Goal: Task Accomplishment & Management: Manage account settings

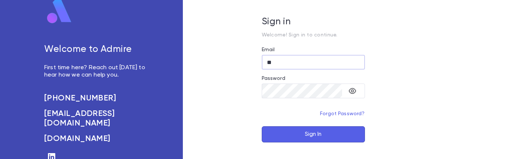
drag, startPoint x: 282, startPoint y: 63, endPoint x: 236, endPoint y: 59, distance: 46.3
click at [236, 59] on div "Sign in Welcome! Sign in to continue. Email ** ​ Password ​ Forgot Password? Si…" at bounding box center [313, 79] width 261 height 159
type input "**********"
click at [297, 132] on button "Sign In" at bounding box center [313, 134] width 103 height 16
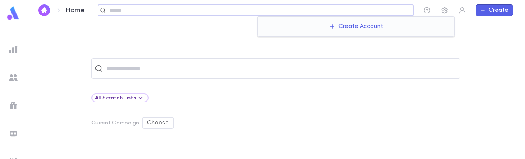
click at [358, 10] on input "text" at bounding box center [258, 10] width 303 height 7
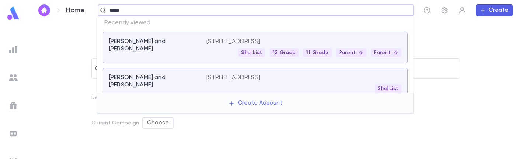
type input "******"
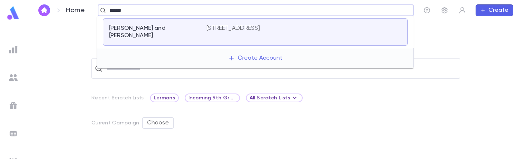
click at [257, 31] on p "[STREET_ADDRESS]" at bounding box center [232, 28] width 53 height 7
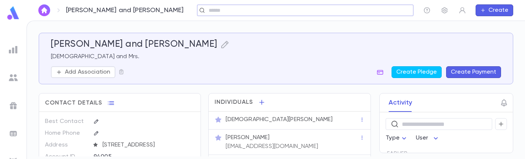
click at [87, 57] on p "[DEMOGRAPHIC_DATA] and Mrs." at bounding box center [276, 56] width 450 height 7
click at [220, 43] on icon "button" at bounding box center [224, 44] width 9 height 9
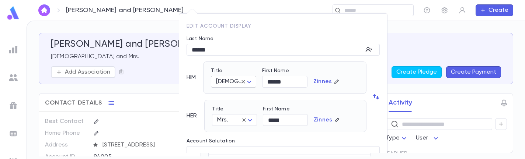
click at [244, 81] on icon at bounding box center [243, 81] width 7 height 7
click at [252, 83] on body "[PERSON_NAME] and [PERSON_NAME] ​ Create [PERSON_NAME] and [PERSON_NAME] and Mr…" at bounding box center [262, 90] width 525 height 139
click at [239, 94] on span "Mr." at bounding box center [251, 95] width 63 height 7
type input "***"
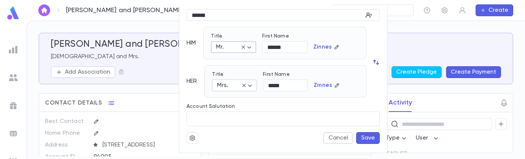
scroll to position [35, 0]
click at [242, 84] on icon at bounding box center [244, 85] width 7 height 7
click at [298, 83] on input "*****" at bounding box center [285, 85] width 45 height 11
drag, startPoint x: 297, startPoint y: 86, endPoint x: 259, endPoint y: 85, distance: 37.2
click at [259, 85] on div "First Name ***** ​" at bounding box center [282, 79] width 51 height 26
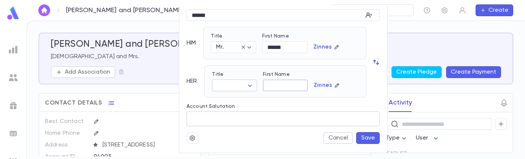
click at [365, 139] on form "Last Name ****** ​ HIM Title Mr. *** ​ First Name ****** ​ [PERSON_NAME] HER Ti…" at bounding box center [282, 69] width 193 height 149
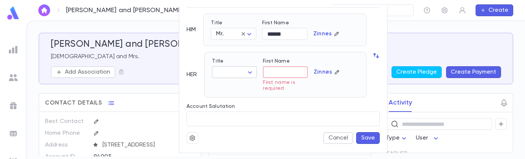
scroll to position [48, 0]
click at [153, 90] on div at bounding box center [262, 79] width 525 height 159
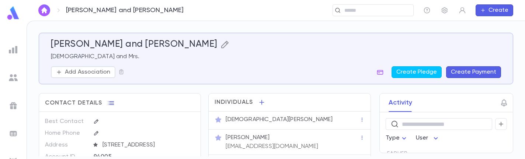
click at [220, 42] on icon "button" at bounding box center [224, 44] width 9 height 9
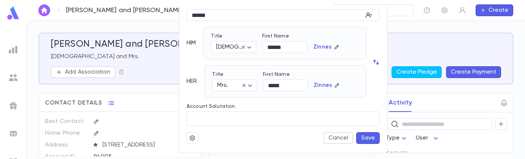
scroll to position [35, 0]
click at [130, 101] on div at bounding box center [262, 79] width 525 height 159
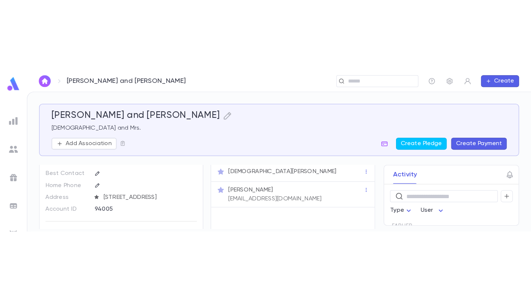
scroll to position [20, 0]
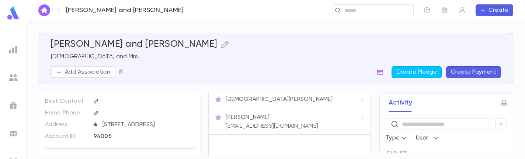
click at [360, 118] on icon "button" at bounding box center [361, 117] width 5 height 5
click at [369, 130] on ul "Remove" at bounding box center [375, 128] width 35 height 16
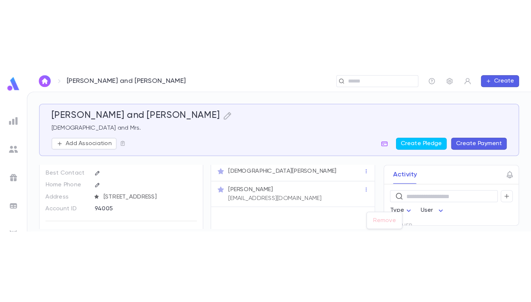
scroll to position [1, 0]
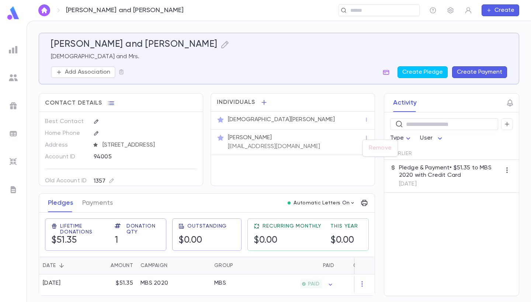
click at [234, 101] on div at bounding box center [265, 151] width 531 height 302
click at [237, 101] on span "Individuals" at bounding box center [236, 102] width 38 height 7
click at [253, 137] on p "[PERSON_NAME]" at bounding box center [250, 137] width 44 height 7
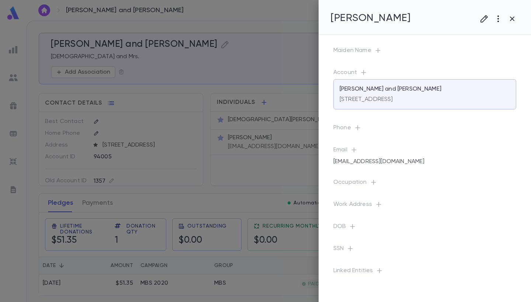
click at [495, 19] on icon "button" at bounding box center [497, 18] width 9 height 9
click at [488, 34] on li "Move to New Account" at bounding box center [490, 34] width 73 height 12
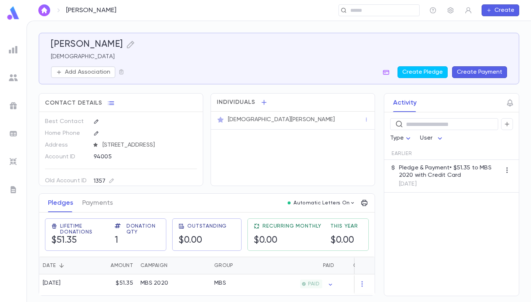
click at [254, 117] on p "[DEMOGRAPHIC_DATA][PERSON_NAME]" at bounding box center [281, 119] width 107 height 7
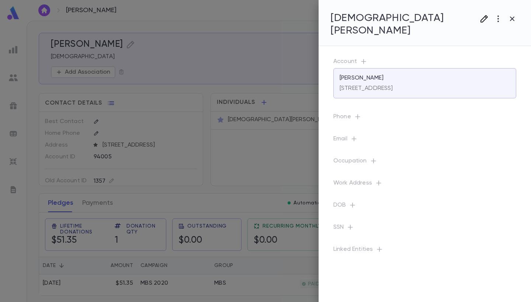
click at [480, 19] on icon "button" at bounding box center [483, 18] width 9 height 9
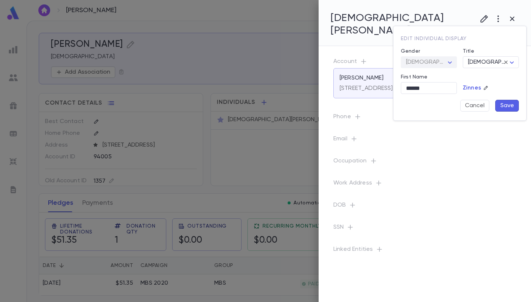
click at [447, 60] on div "[DEMOGRAPHIC_DATA]" at bounding box center [429, 62] width 56 height 11
click at [478, 60] on body "[PERSON_NAME] ​ Create [PERSON_NAME] Add Association Create Pledge Create Payme…" at bounding box center [265, 162] width 531 height 282
click at [483, 75] on span "Mr." at bounding box center [501, 76] width 63 height 7
type input "***"
click at [503, 103] on button "Save" at bounding box center [507, 106] width 24 height 12
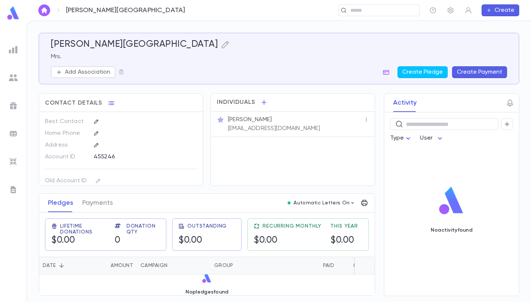
click at [366, 118] on icon "button" at bounding box center [366, 120] width 1 height 4
click at [251, 119] on div at bounding box center [265, 151] width 531 height 302
click at [240, 120] on p "[PERSON_NAME]" at bounding box center [250, 119] width 44 height 7
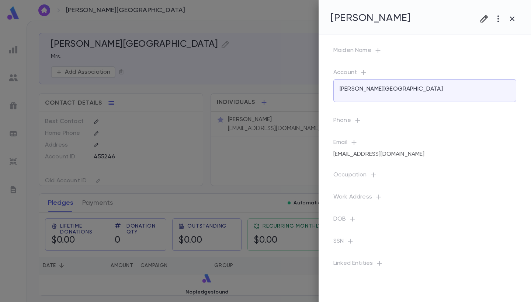
click at [485, 20] on icon "button" at bounding box center [483, 18] width 9 height 9
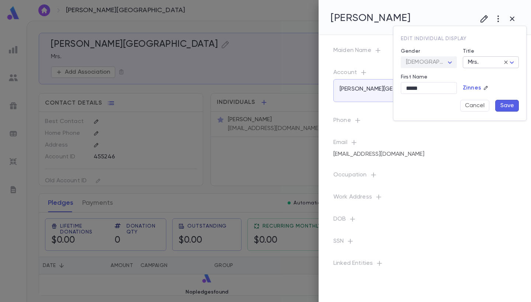
click at [476, 63] on body "Zinnes, Malka ​ Create Zinnes, Malka Mrs. Add Association Create Pledge Create …" at bounding box center [265, 162] width 531 height 282
click at [482, 88] on span "Ms." at bounding box center [491, 88] width 43 height 7
type input "***"
click at [508, 103] on button "Save" at bounding box center [507, 106] width 24 height 12
